Goal: Use online tool/utility: Utilize a website feature to perform a specific function

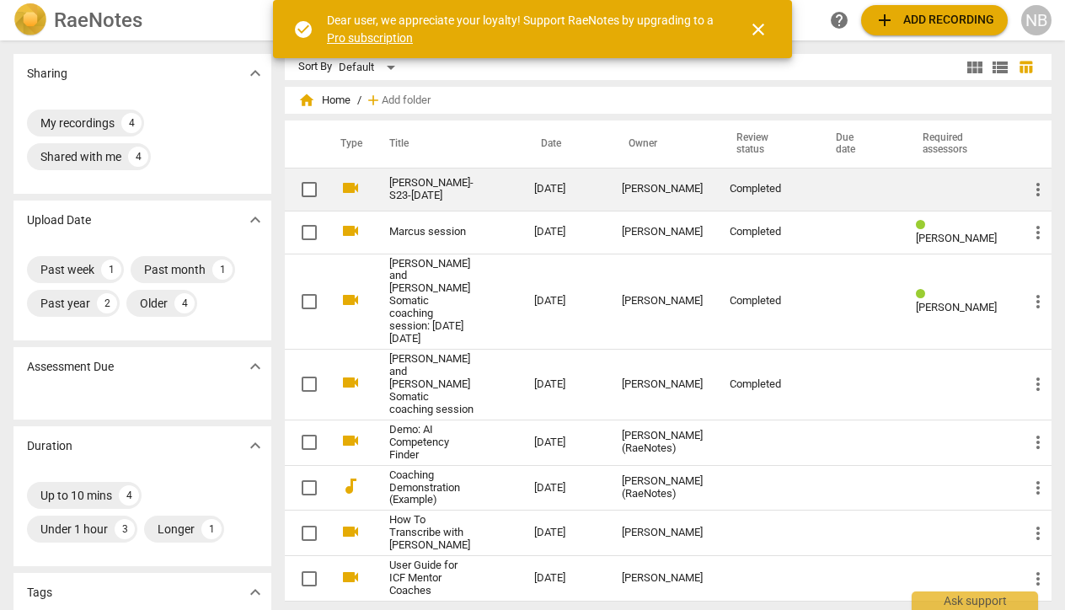
click at [433, 196] on link "[PERSON_NAME]-S23-[DATE]" at bounding box center [431, 189] width 84 height 25
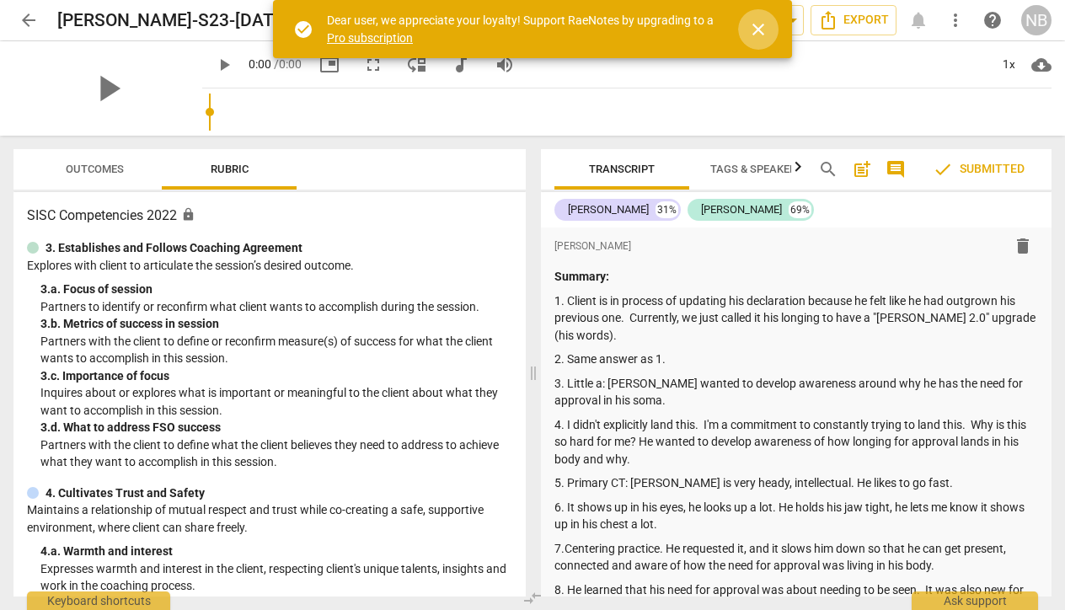
click at [763, 29] on span "close" at bounding box center [758, 29] width 20 height 20
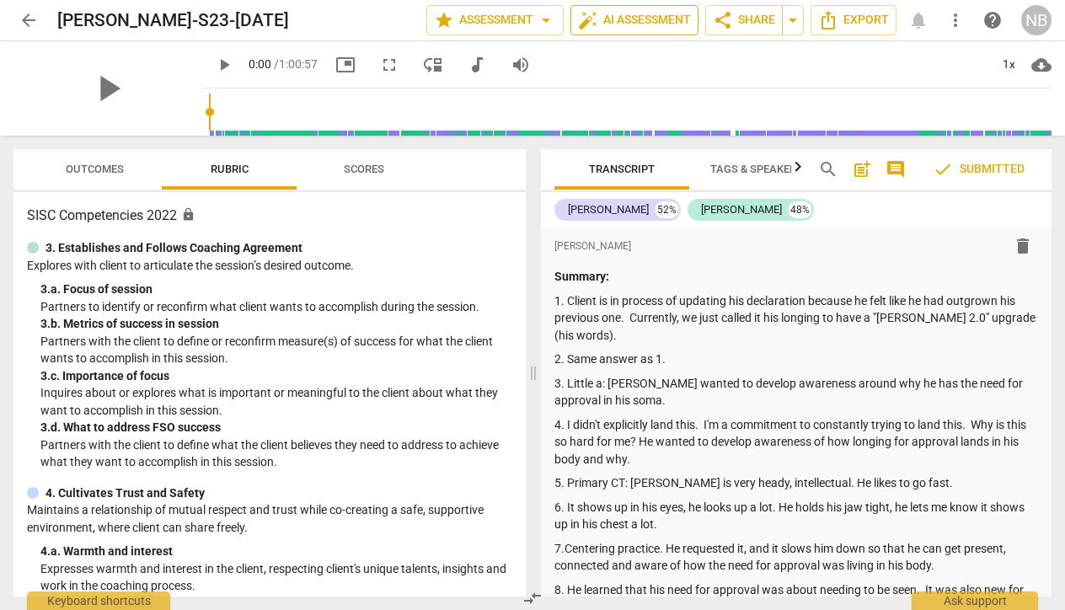
click at [649, 23] on span "auto_fix_high AI Assessment" at bounding box center [634, 20] width 113 height 20
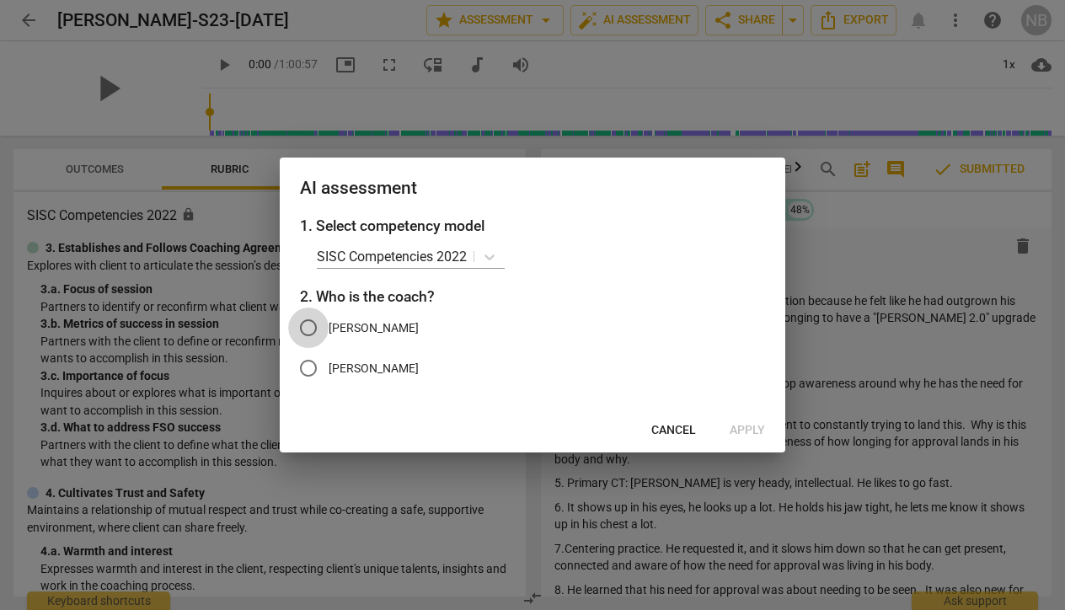
click at [311, 322] on input "[PERSON_NAME]" at bounding box center [308, 327] width 40 height 40
radio input "true"
click at [489, 254] on icon at bounding box center [489, 256] width 17 height 17
click at [492, 256] on icon at bounding box center [489, 256] width 17 height 17
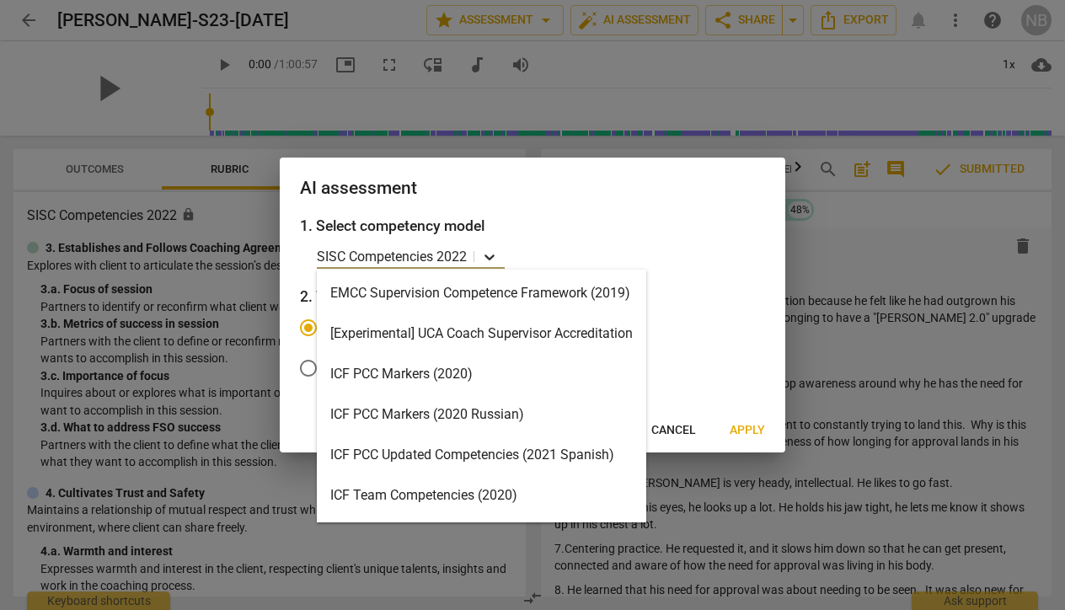
click at [490, 258] on icon at bounding box center [489, 257] width 10 height 6
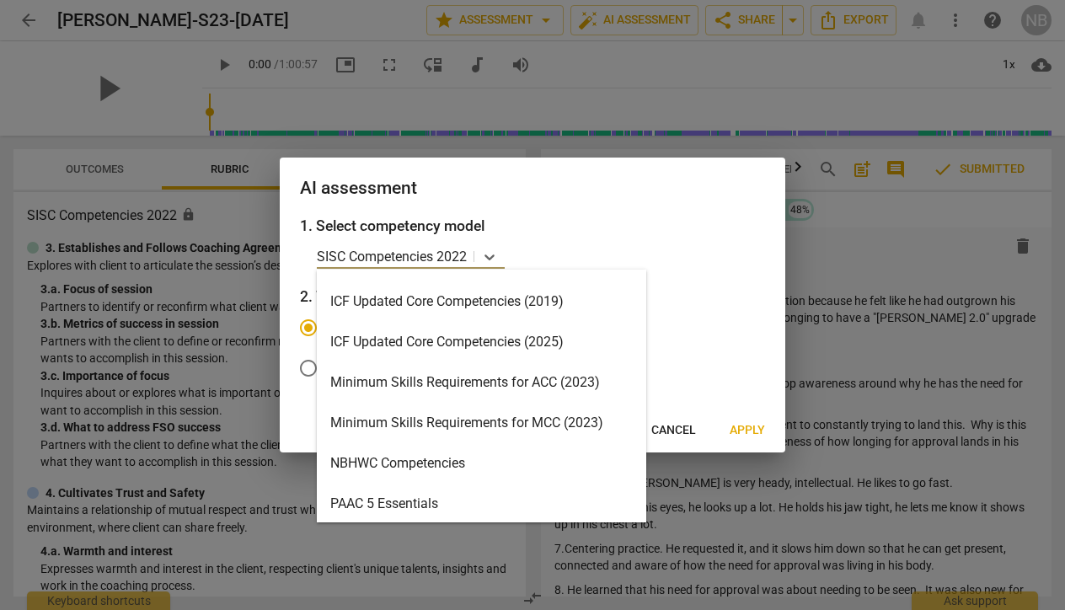
scroll to position [297, 0]
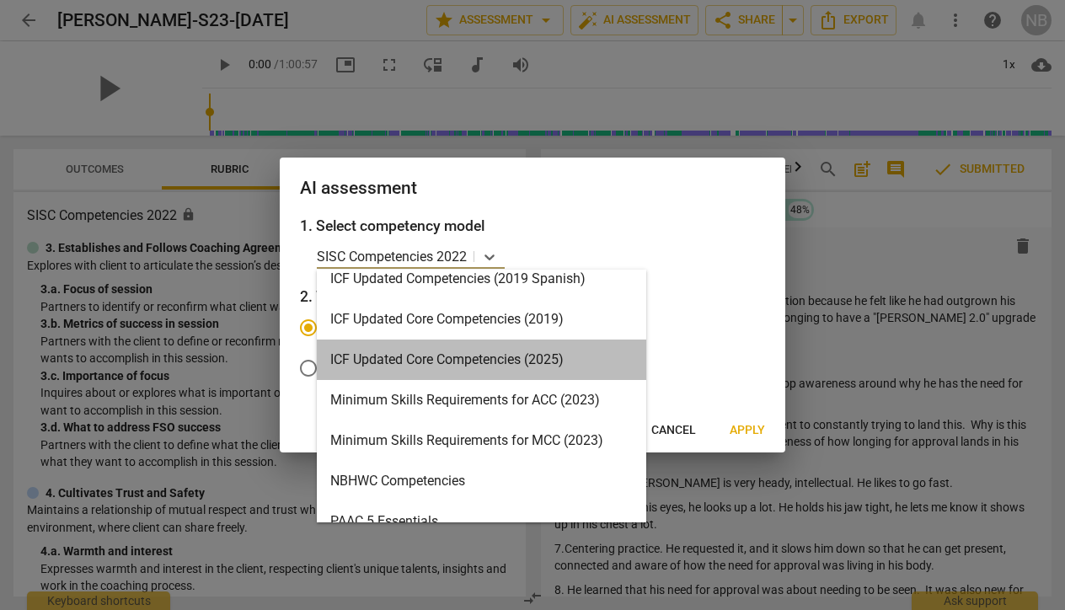
click at [460, 361] on div "ICF Updated Core Competencies (2025)" at bounding box center [481, 359] width 329 height 40
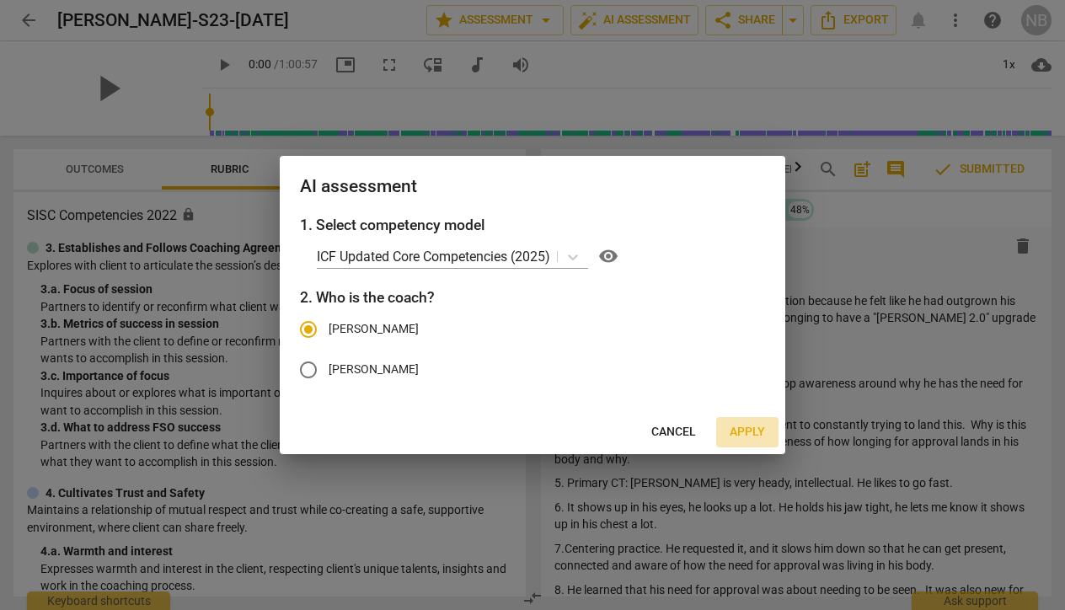
click at [760, 436] on span "Apply" at bounding box center [746, 432] width 35 height 17
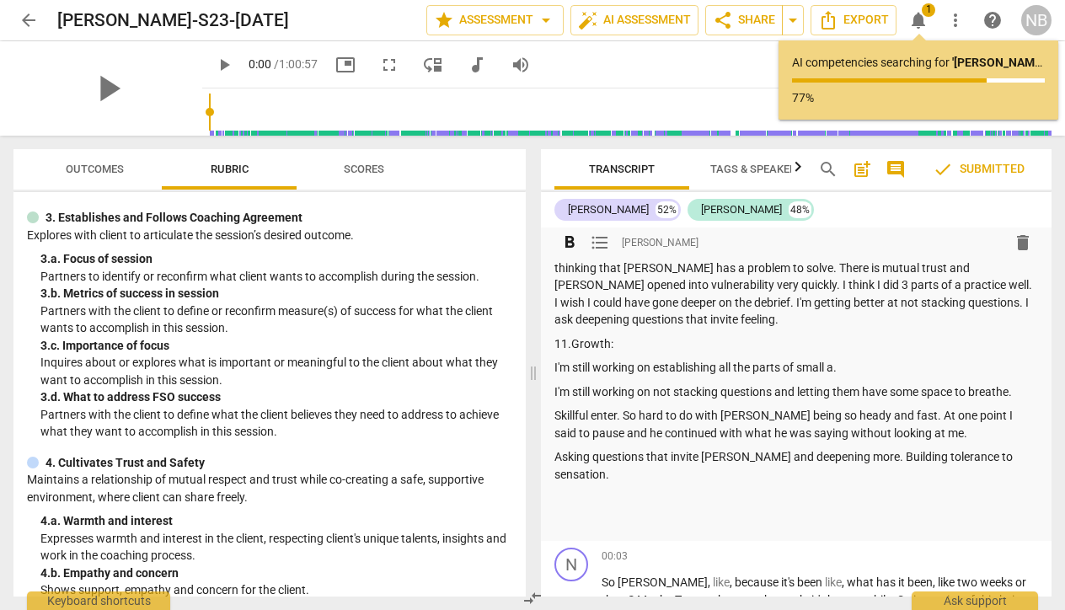
scroll to position [480, 0]
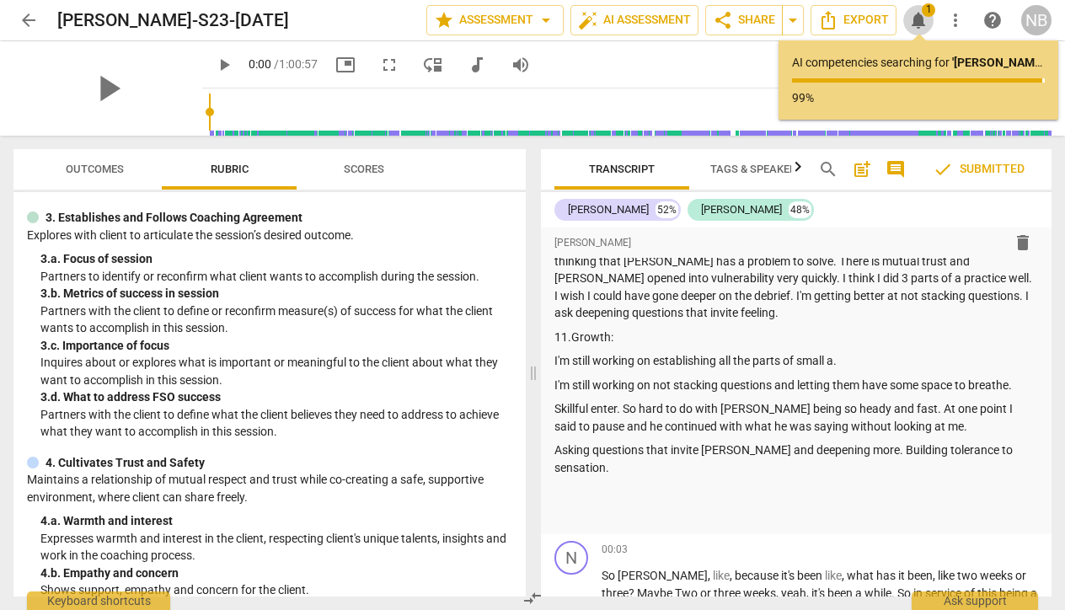
click at [922, 15] on span "notifications" at bounding box center [918, 20] width 20 height 20
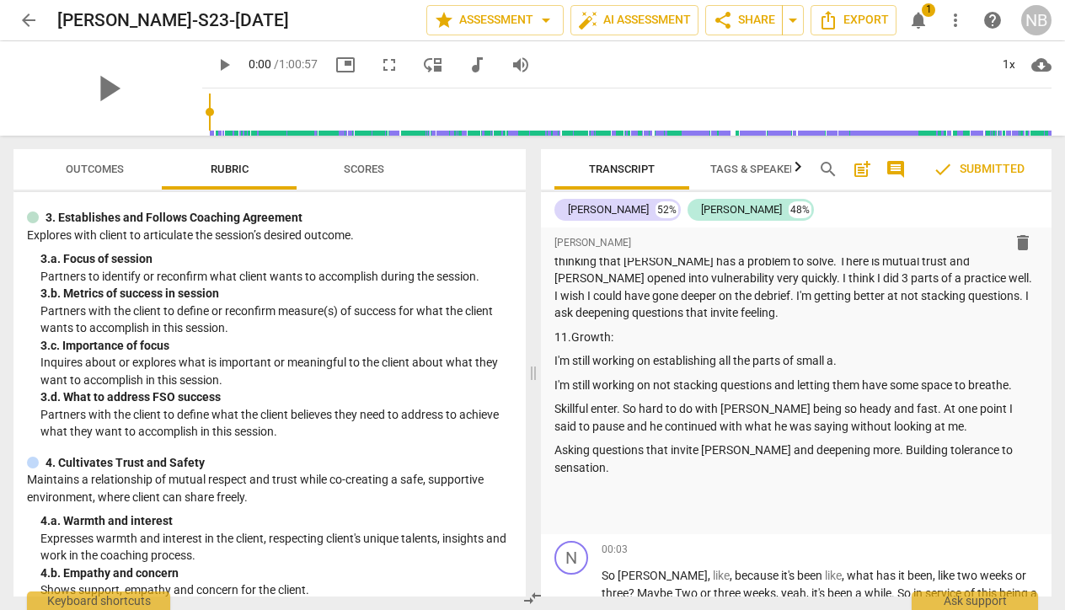
click at [922, 16] on span "notifications" at bounding box center [918, 20] width 20 height 20
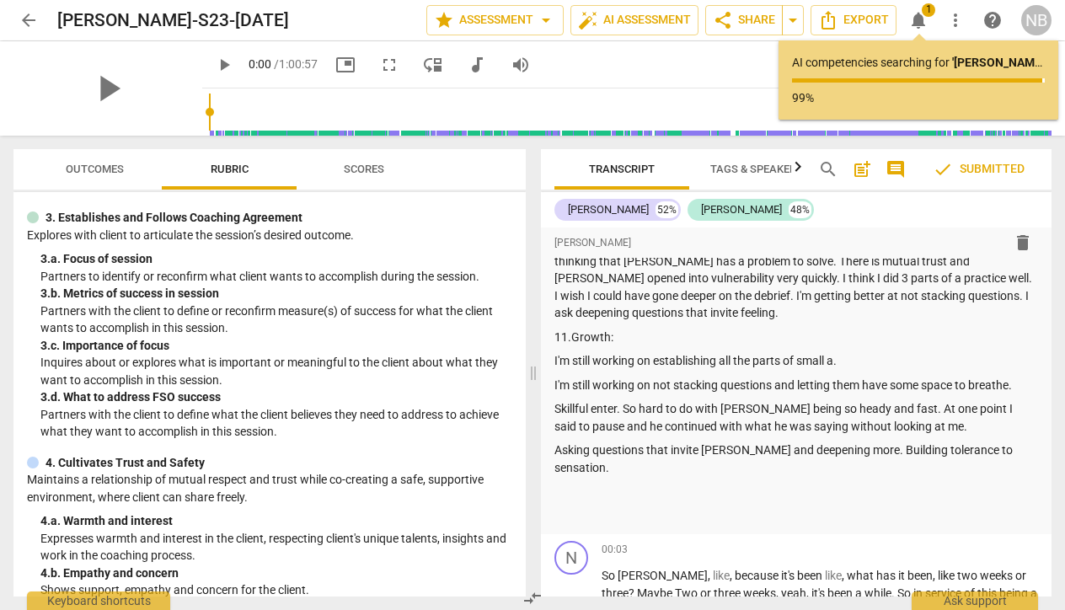
click at [922, 16] on span "notifications" at bounding box center [918, 20] width 20 height 20
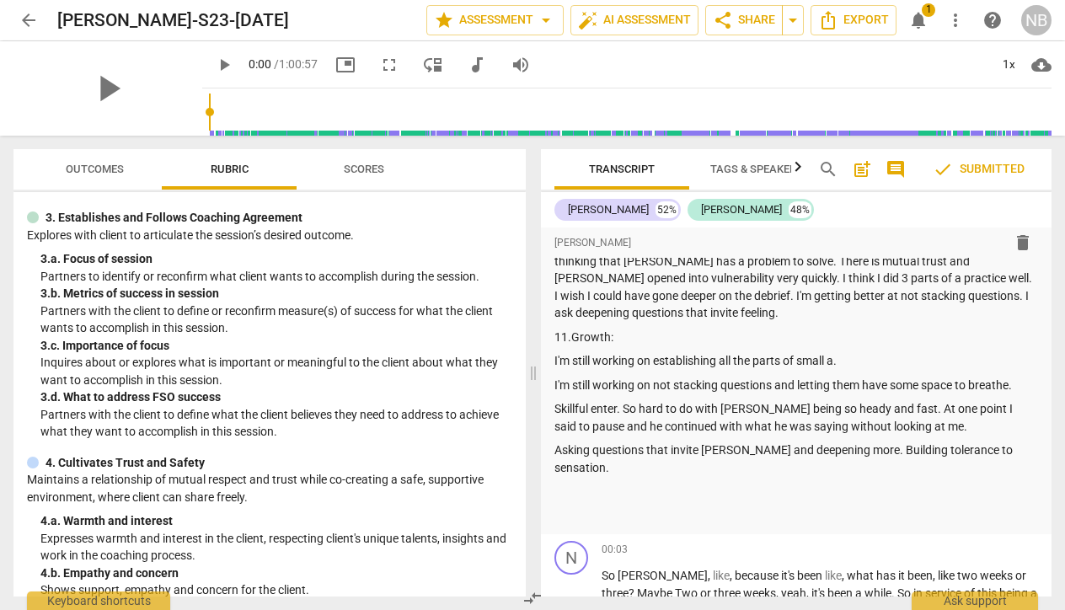
click at [917, 17] on span "notifications" at bounding box center [918, 20] width 20 height 20
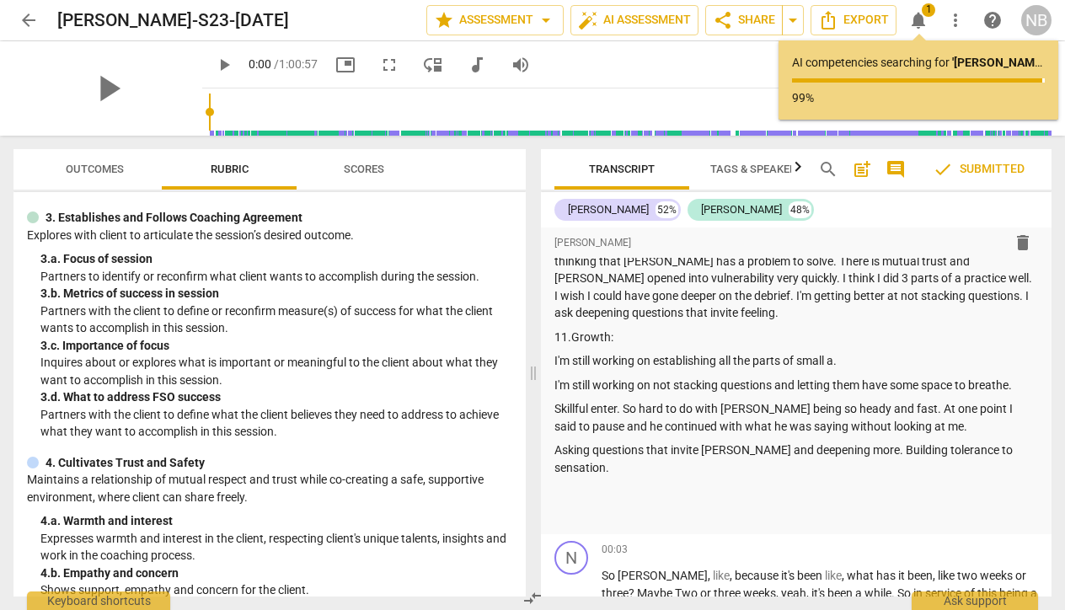
click at [917, 18] on span "notifications" at bounding box center [918, 20] width 20 height 20
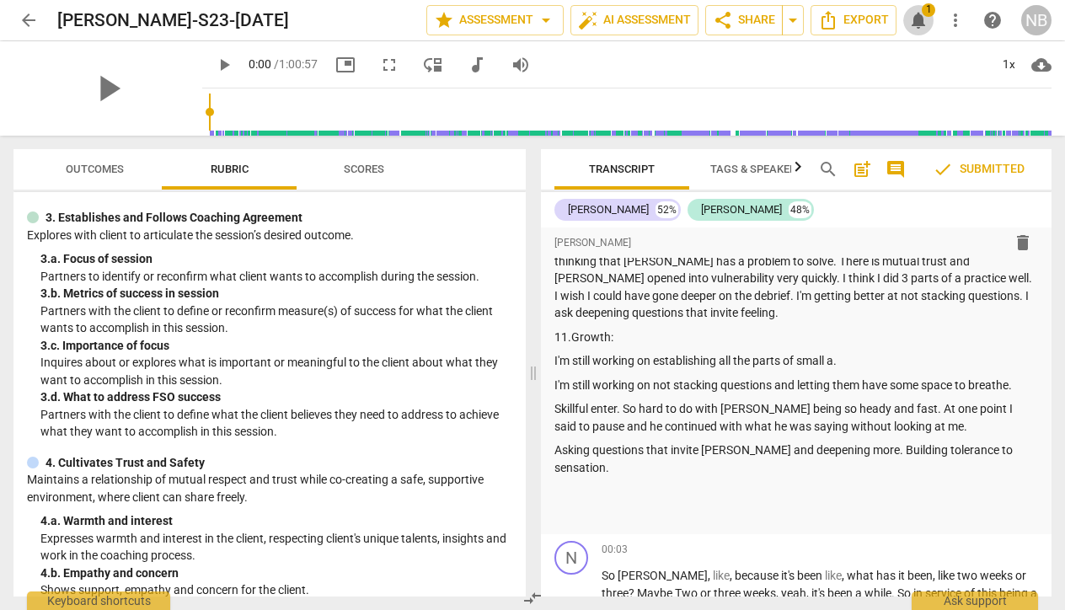
click at [926, 22] on span "notifications" at bounding box center [918, 20] width 20 height 20
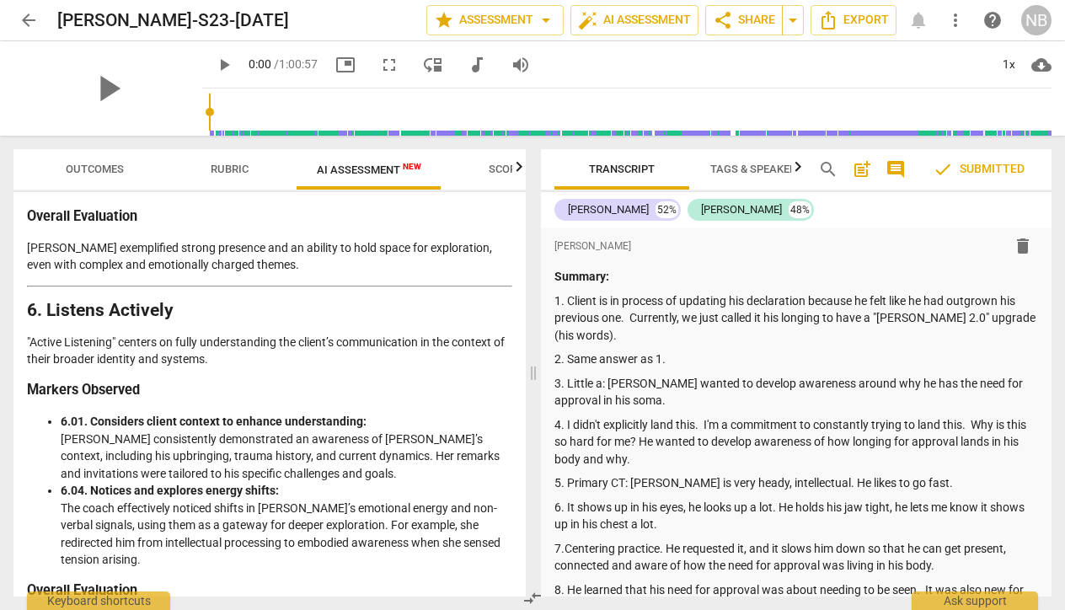
scroll to position [2813, 0]
click at [88, 90] on span "play_arrow" at bounding box center [108, 89] width 44 height 44
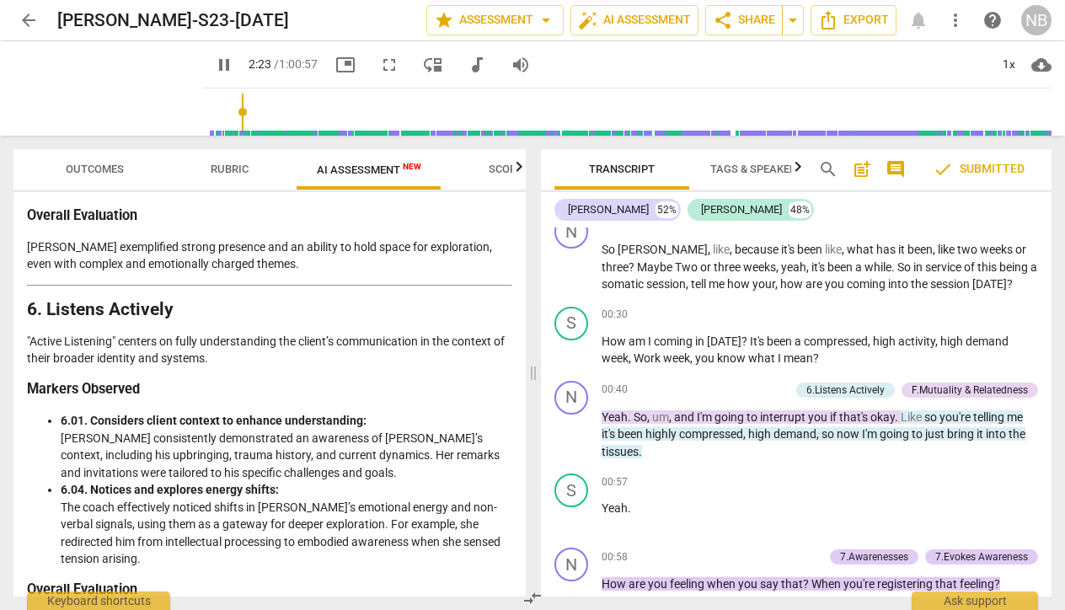
drag, startPoint x: 192, startPoint y: 112, endPoint x: 222, endPoint y: 115, distance: 30.4
click at [222, 115] on input "range" at bounding box center [630, 112] width 842 height 54
click at [214, 70] on span "pause" at bounding box center [224, 65] width 20 height 20
click at [120, 93] on div "play_arrow" at bounding box center [107, 88] width 189 height 94
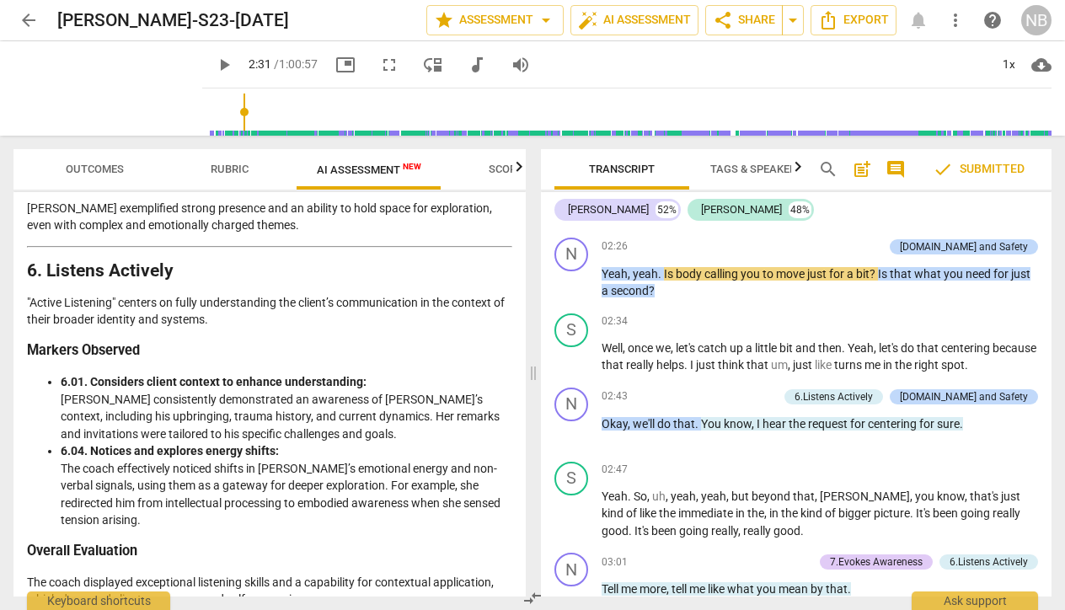
type input "151"
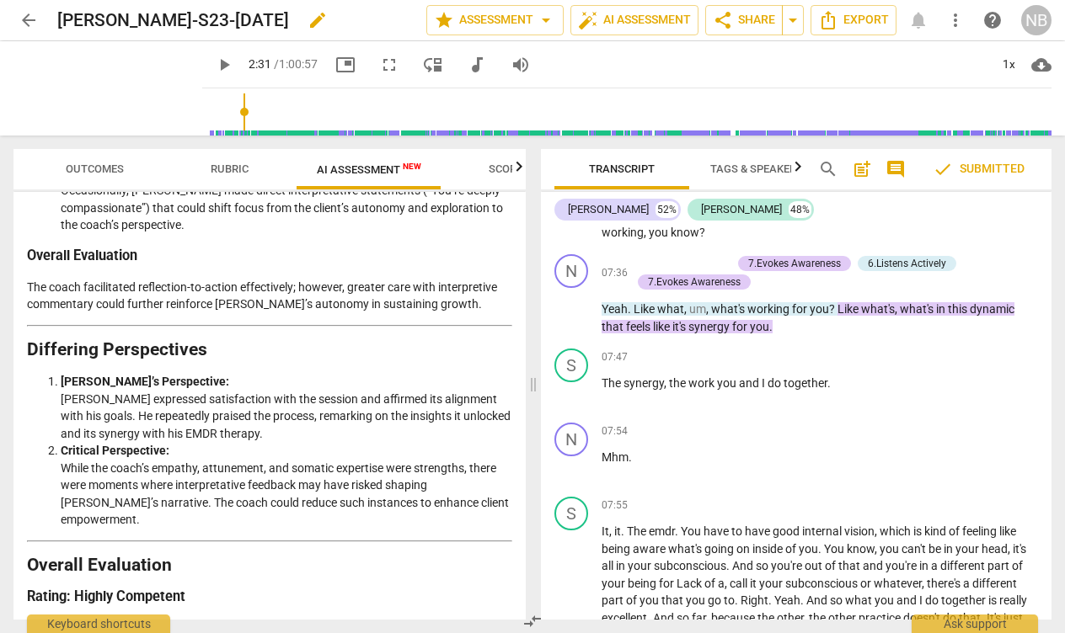
scroll to position [3951, 0]
